Goal: Find specific page/section: Find specific page/section

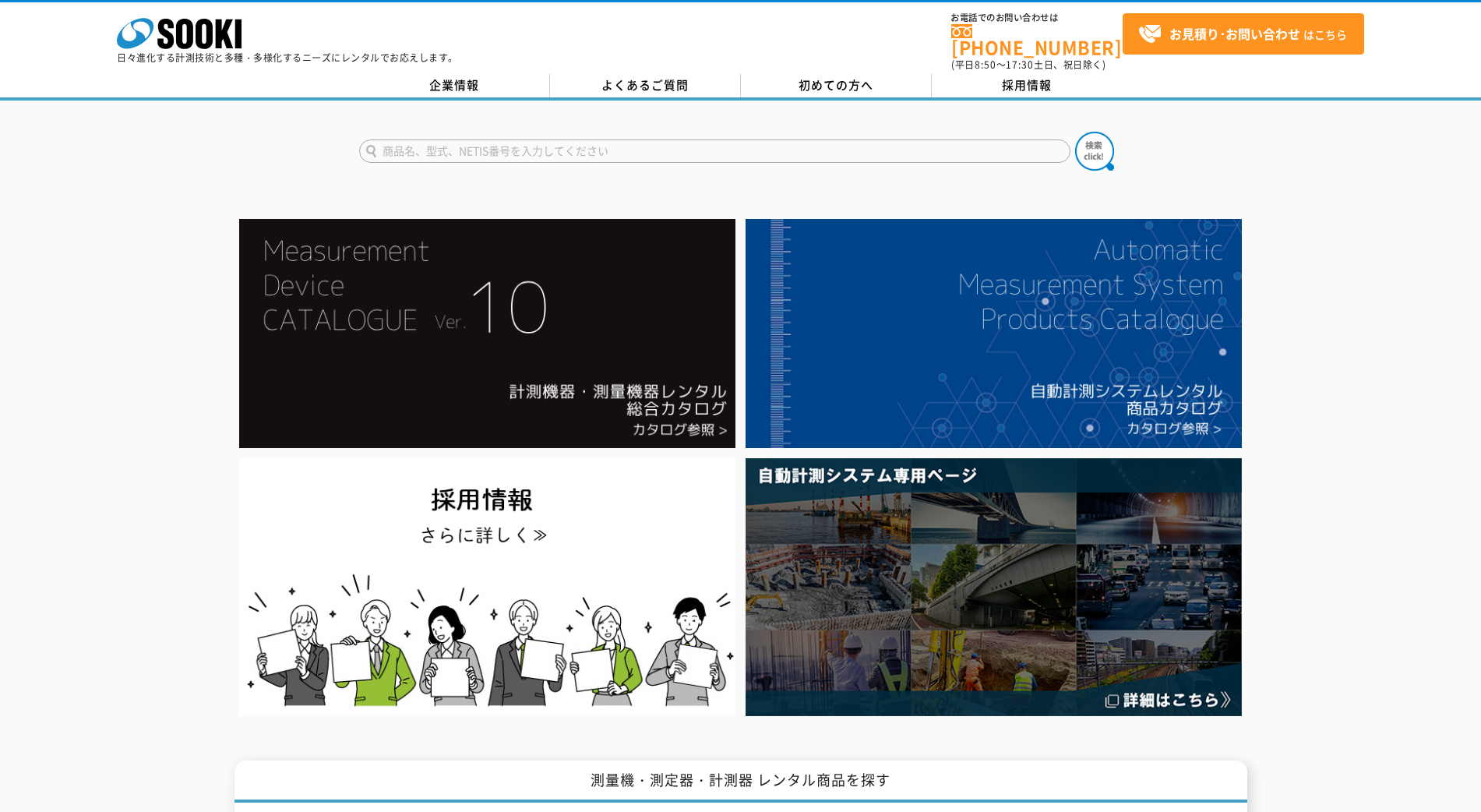
click at [496, 139] on input "text" at bounding box center [714, 150] width 711 height 23
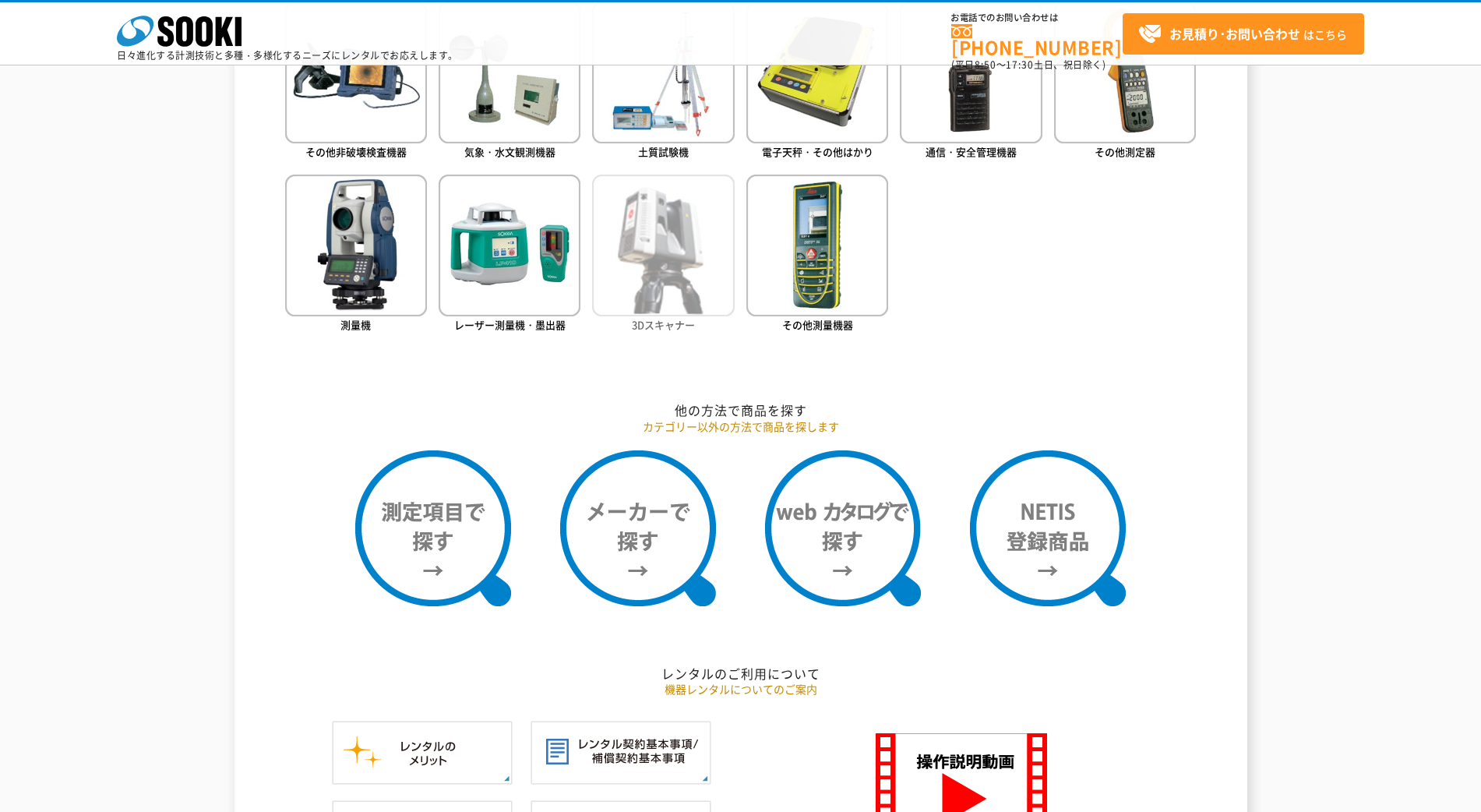
scroll to position [1364, 0]
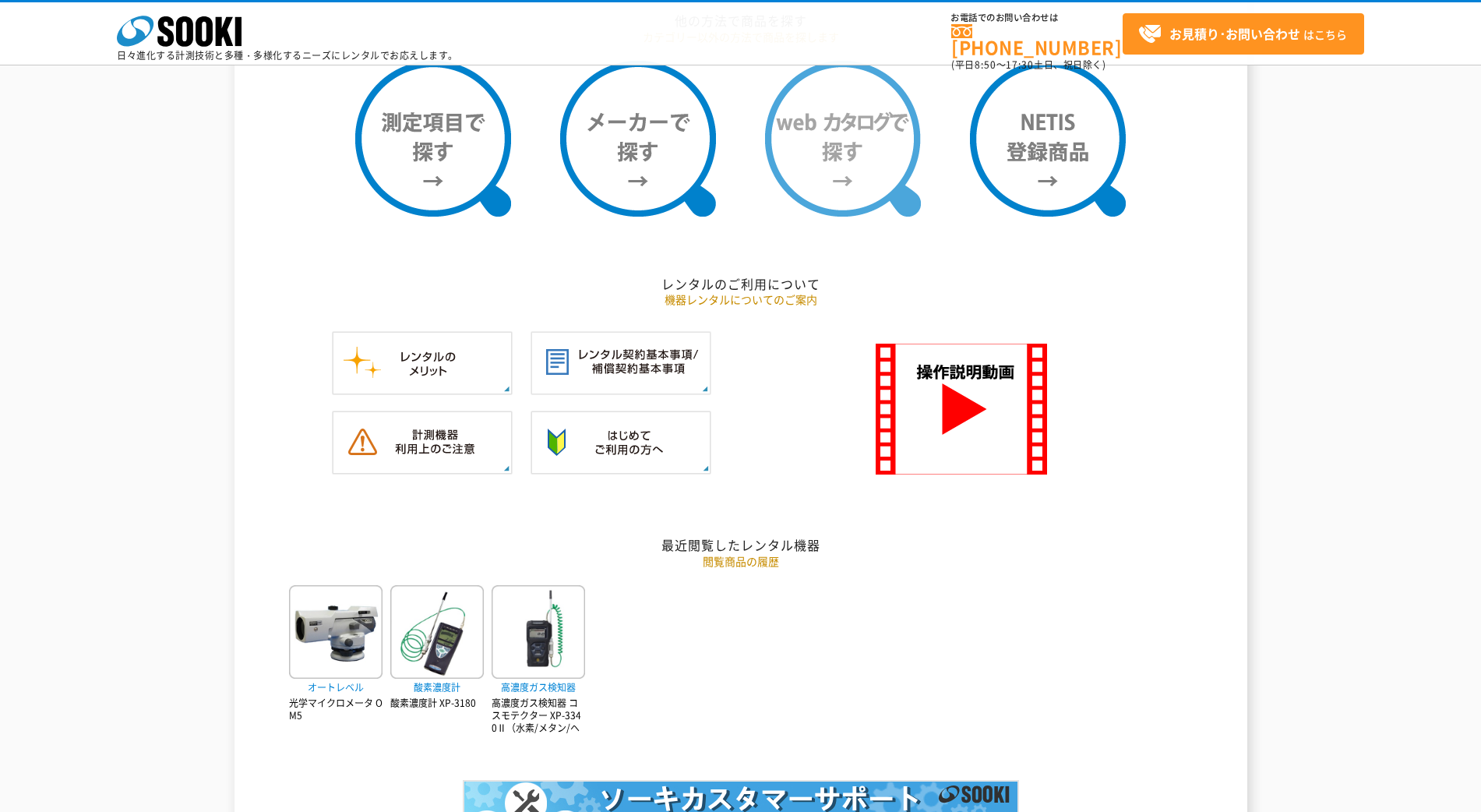
type input "商品名、型式、NETIS番号を入力してください"
click at [842, 149] on img at bounding box center [842, 138] width 156 height 156
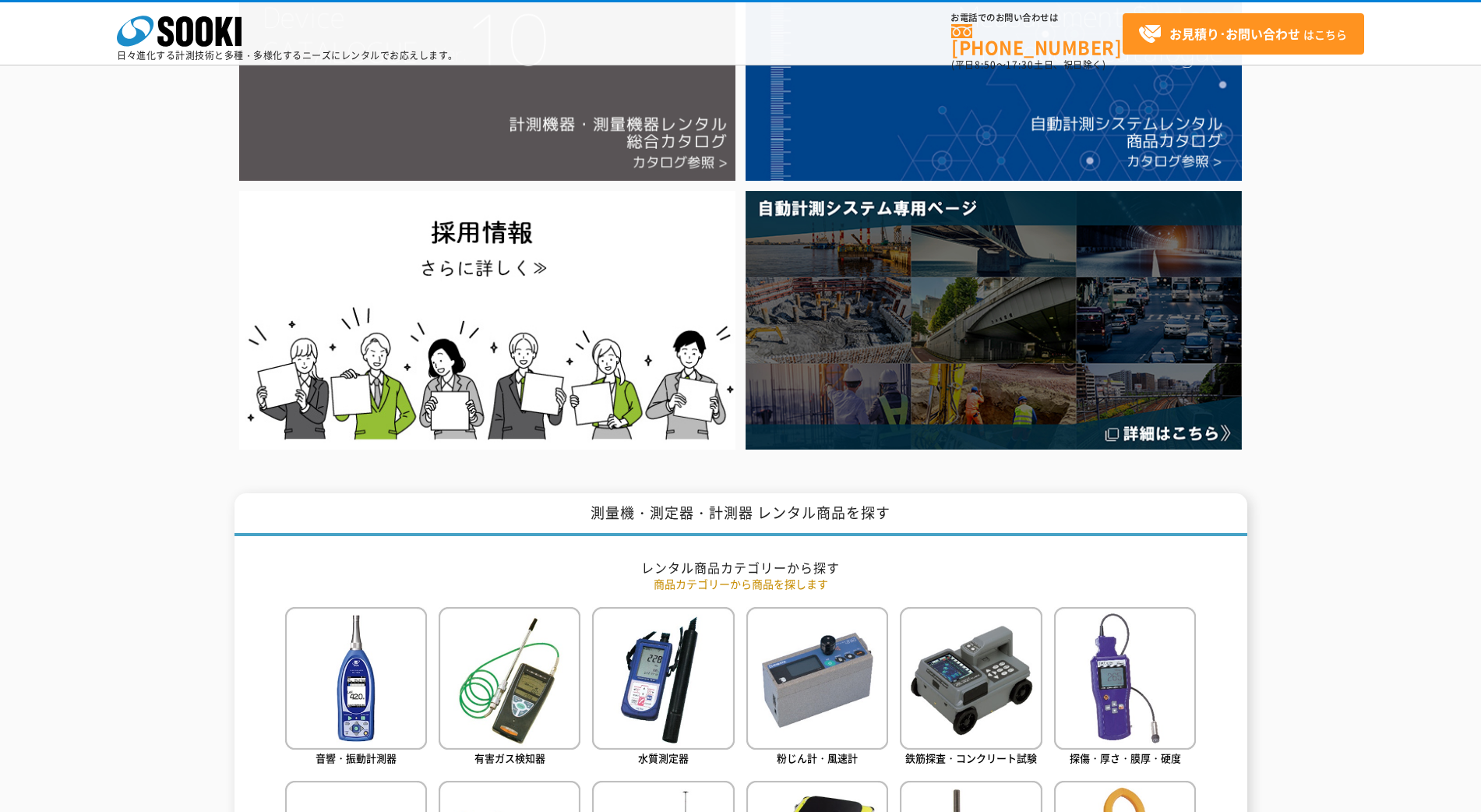
scroll to position [0, 0]
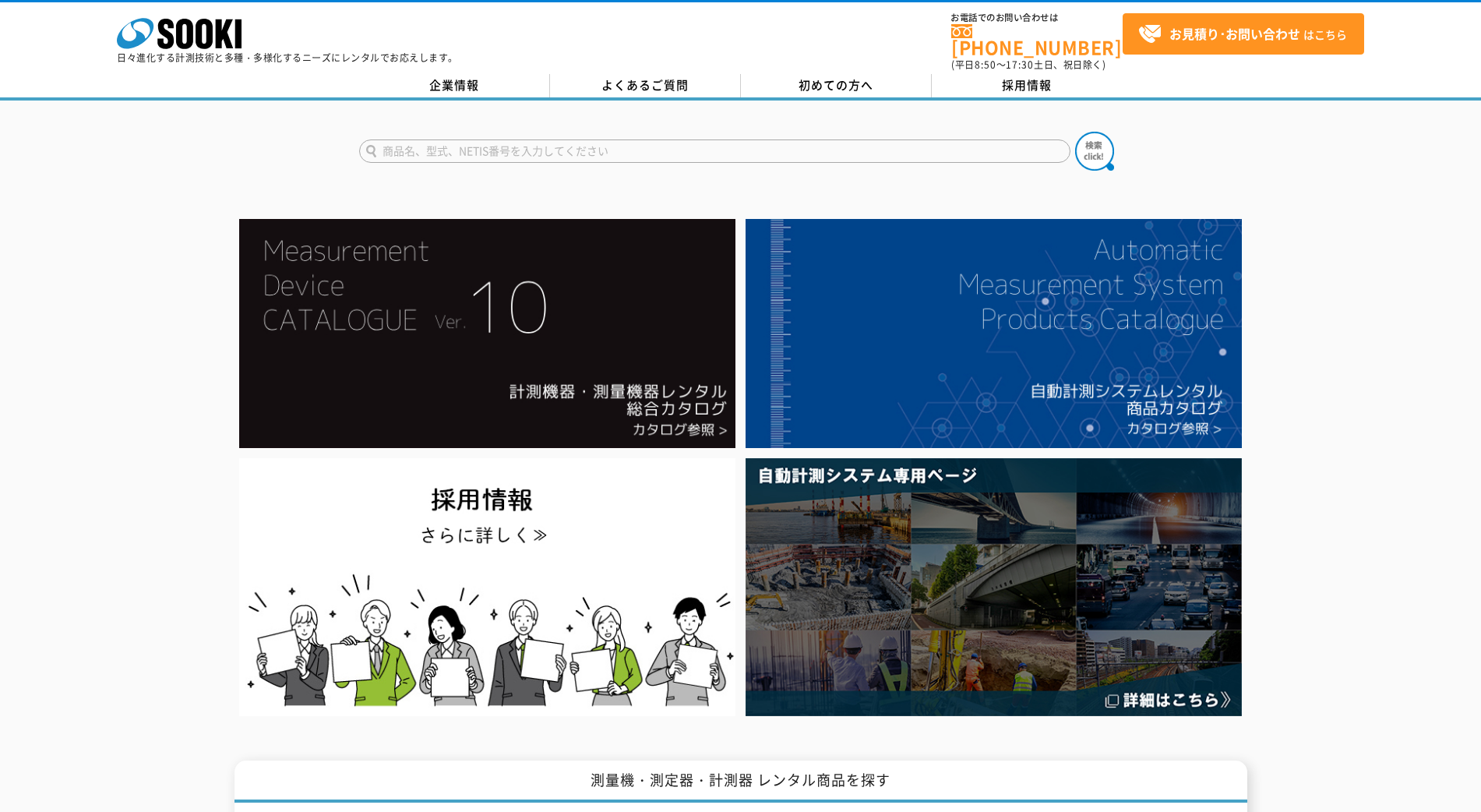
click at [540, 142] on input "text" at bounding box center [714, 150] width 711 height 23
type input "ファイバー"
click at [1075, 132] on button at bounding box center [1094, 151] width 39 height 39
drag, startPoint x: 473, startPoint y: 142, endPoint x: 442, endPoint y: 139, distance: 31.1
click at [473, 141] on input "ファイバー" at bounding box center [714, 150] width 711 height 23
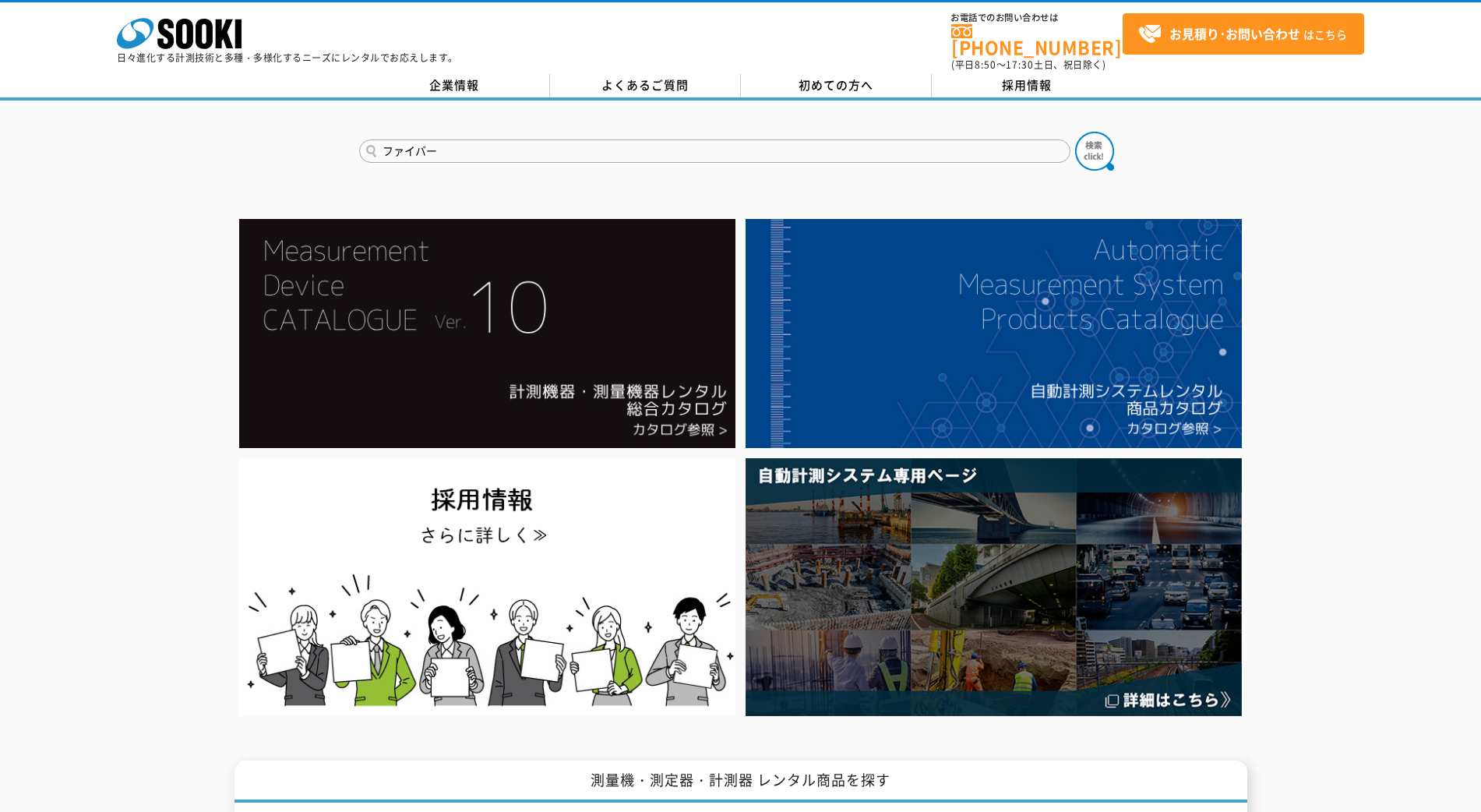
drag, startPoint x: 442, startPoint y: 139, endPoint x: 333, endPoint y: 140, distance: 109.0
click at [333, 140] on div "ファイバー" at bounding box center [740, 137] width 1481 height 75
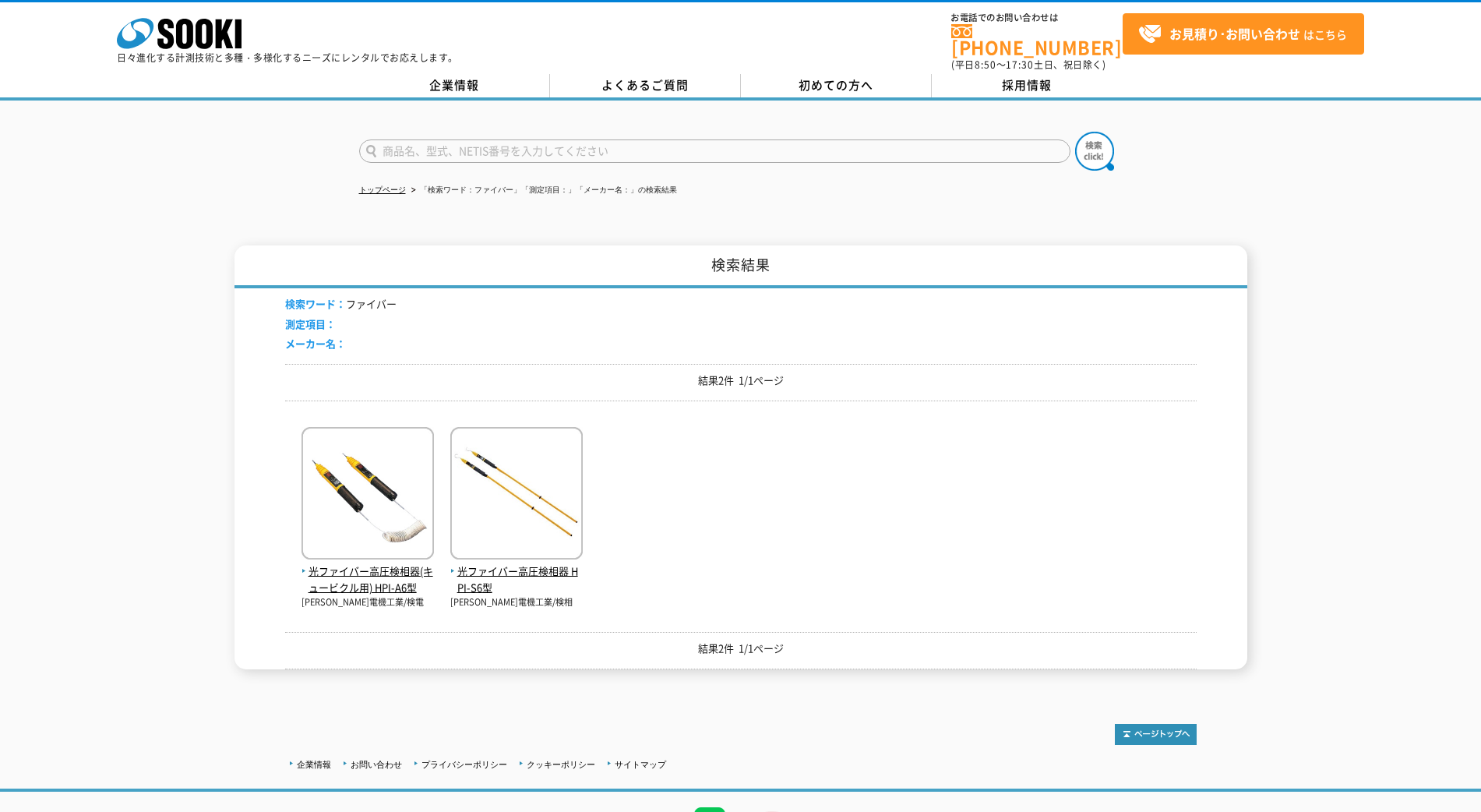
click at [461, 139] on input "text" at bounding box center [714, 150] width 711 height 23
